Goal: Transaction & Acquisition: Purchase product/service

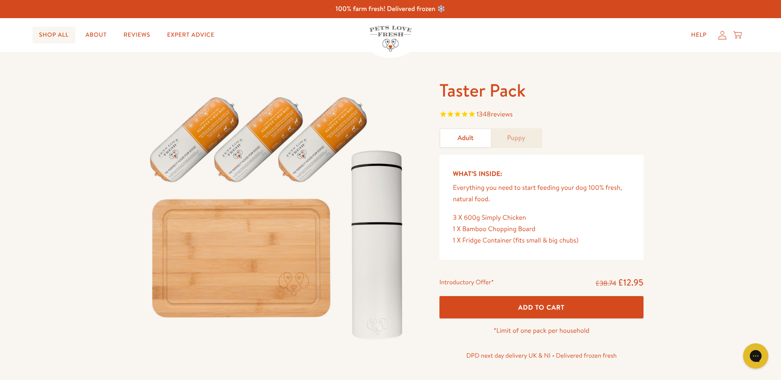
click at [54, 33] on link "Shop All" at bounding box center [53, 35] width 43 height 17
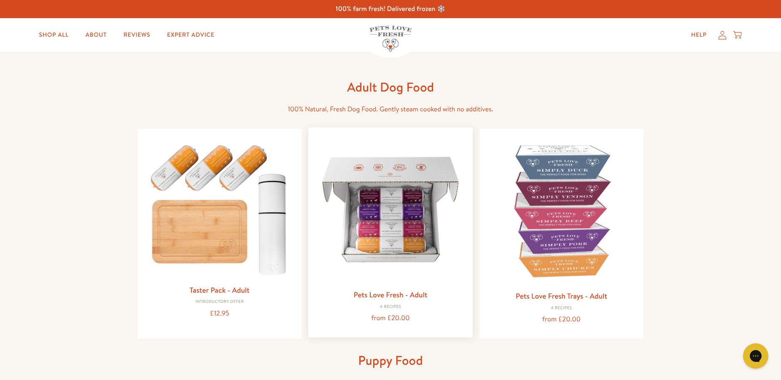
click at [412, 295] on link "Pets Love Fresh - Adult" at bounding box center [391, 294] width 74 height 11
click at [394, 233] on img at bounding box center [390, 209] width 151 height 151
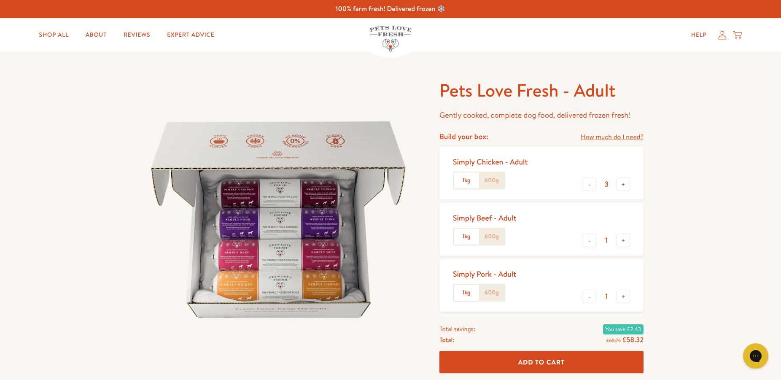
click at [622, 136] on link "How much do I need?" at bounding box center [612, 137] width 63 height 11
click at [495, 181] on label "600g" at bounding box center [491, 181] width 25 height 16
click at [0, 0] on input "600g" at bounding box center [0, 0] width 0 height 0
click at [460, 183] on label "1kg" at bounding box center [466, 181] width 25 height 16
click at [0, 0] on input "1kg" at bounding box center [0, 0] width 0 height 0
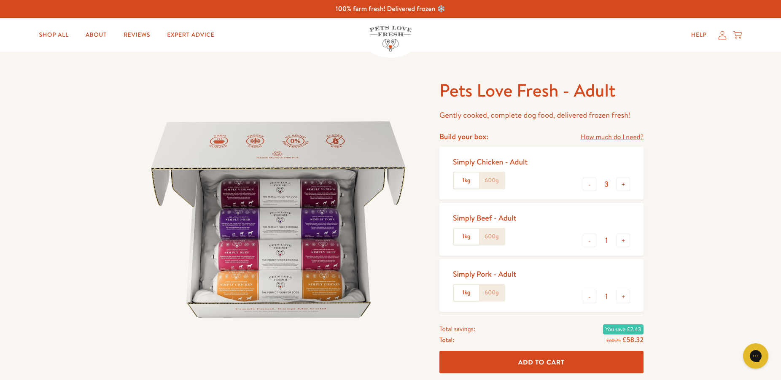
click at [487, 179] on label "600g" at bounding box center [491, 181] width 25 height 16
click at [0, 0] on input "600g" at bounding box center [0, 0] width 0 height 0
click at [468, 181] on label "1kg" at bounding box center [466, 181] width 25 height 16
click at [0, 0] on input "1kg" at bounding box center [0, 0] width 0 height 0
click at [590, 242] on button "-" at bounding box center [590, 241] width 14 height 14
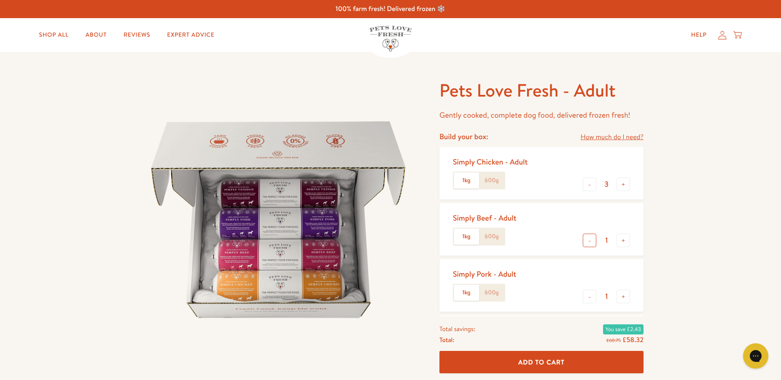
type input "0"
click at [592, 296] on button "-" at bounding box center [590, 297] width 14 height 14
type input "0"
click at [625, 241] on button "+" at bounding box center [624, 241] width 14 height 14
type input "1"
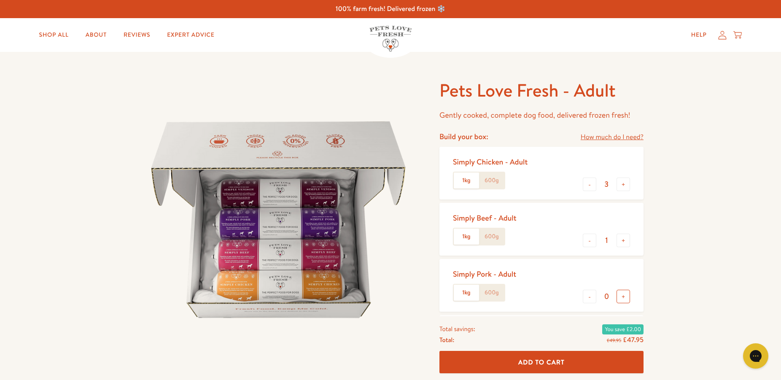
click at [625, 297] on button "+" at bounding box center [624, 297] width 14 height 14
click at [588, 295] on button "-" at bounding box center [590, 297] width 14 height 14
type input "0"
click at [589, 243] on button "-" at bounding box center [590, 241] width 14 height 14
type input "0"
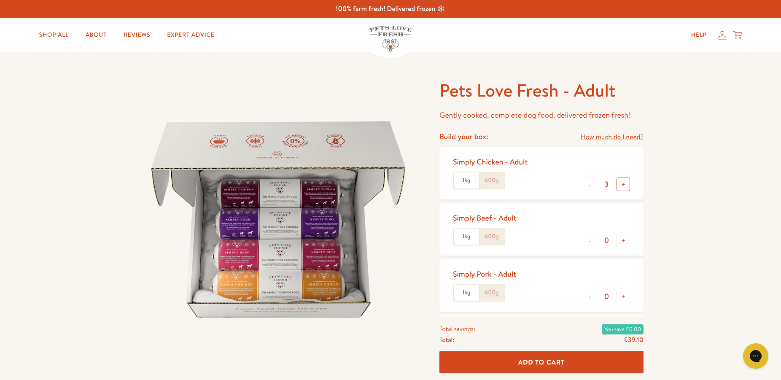
click at [625, 185] on button "+" at bounding box center [624, 185] width 14 height 14
click at [624, 185] on button "+" at bounding box center [624, 185] width 14 height 14
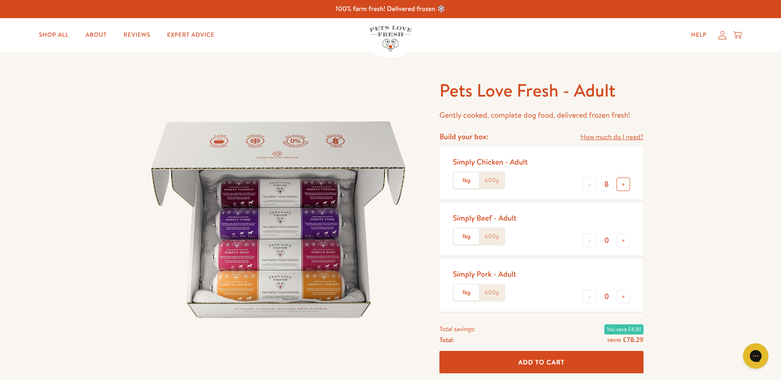
click at [624, 185] on button "+" at bounding box center [624, 185] width 14 height 14
type input "10"
